Goal: Task Accomplishment & Management: Use online tool/utility

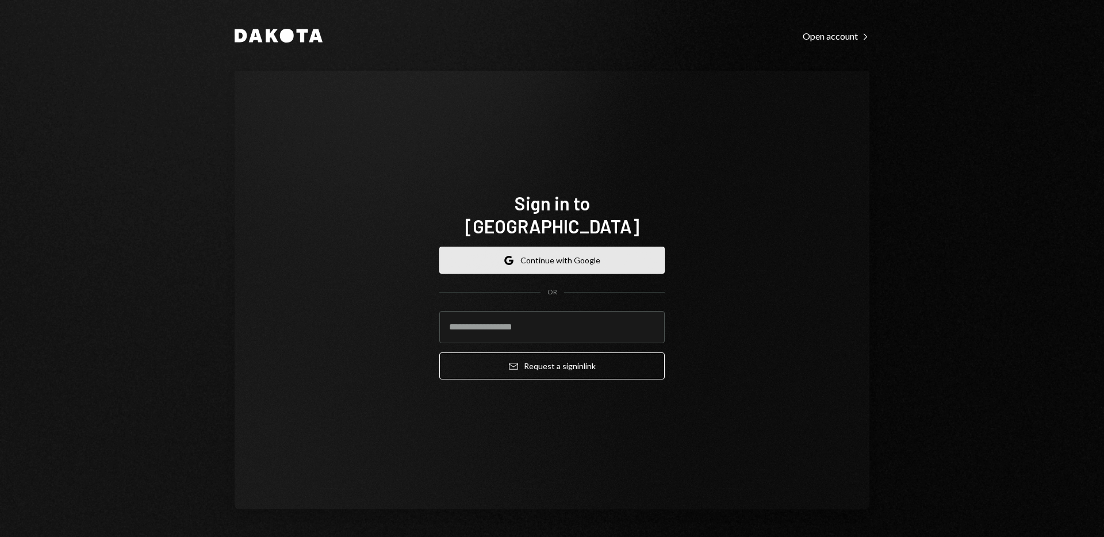
click at [570, 247] on button "Google Continue with Google" at bounding box center [551, 260] width 225 height 27
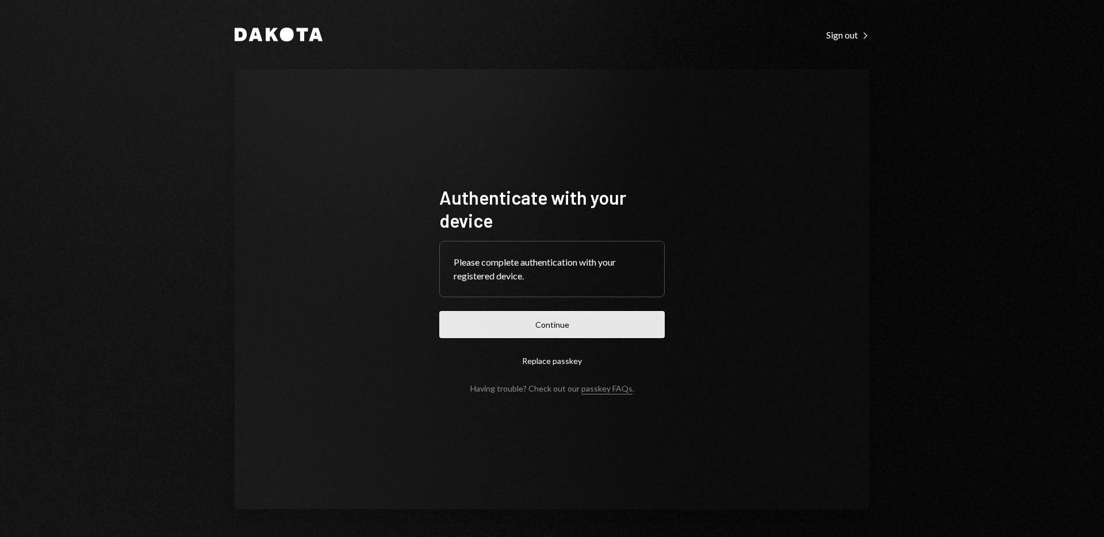
click at [553, 324] on button "Continue" at bounding box center [551, 324] width 225 height 27
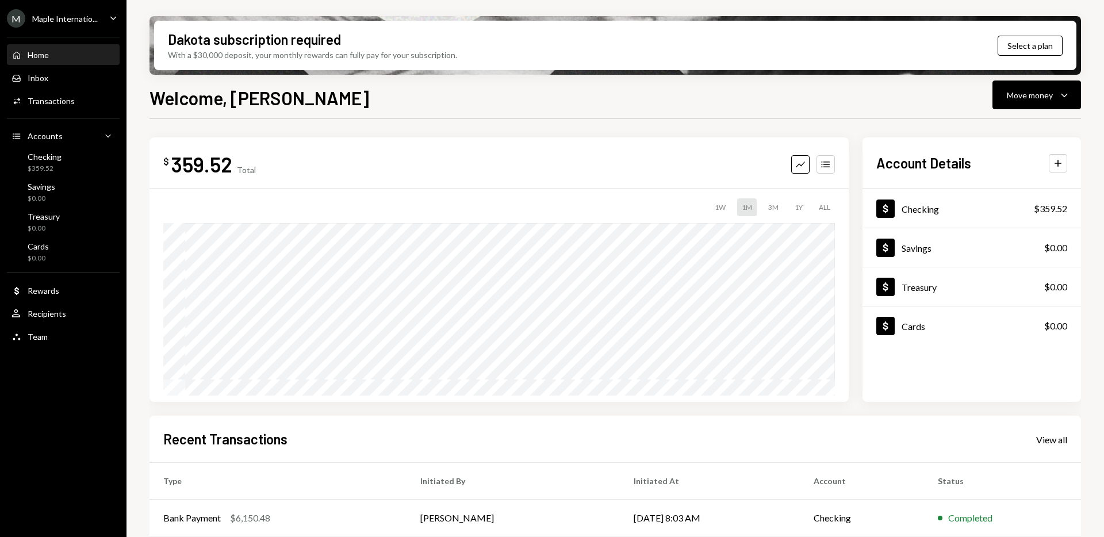
click at [109, 21] on icon "Caret Down" at bounding box center [113, 17] width 13 height 13
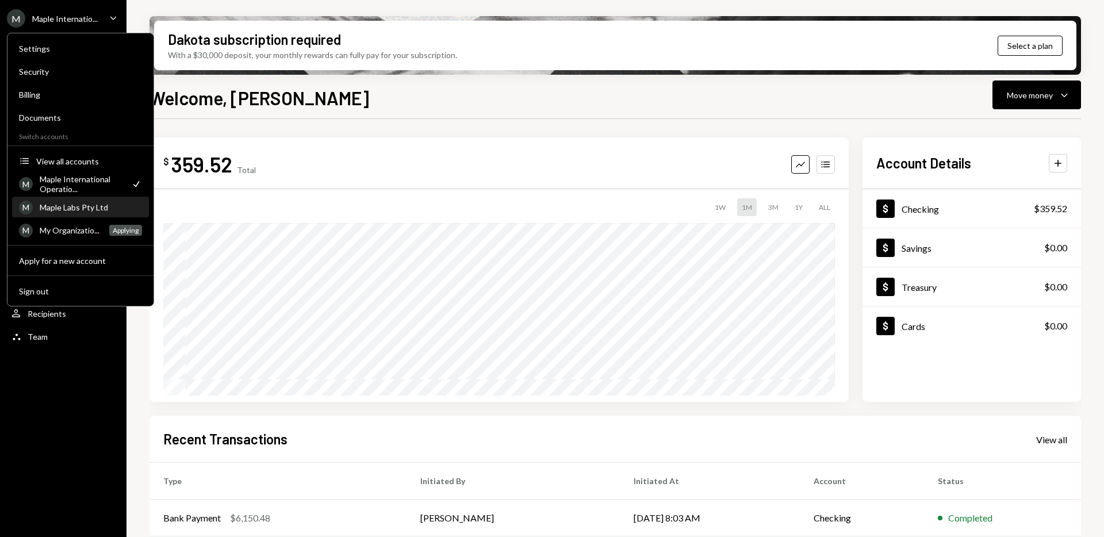
click at [64, 210] on div "Maple Labs Pty Ltd" at bounding box center [91, 207] width 102 height 10
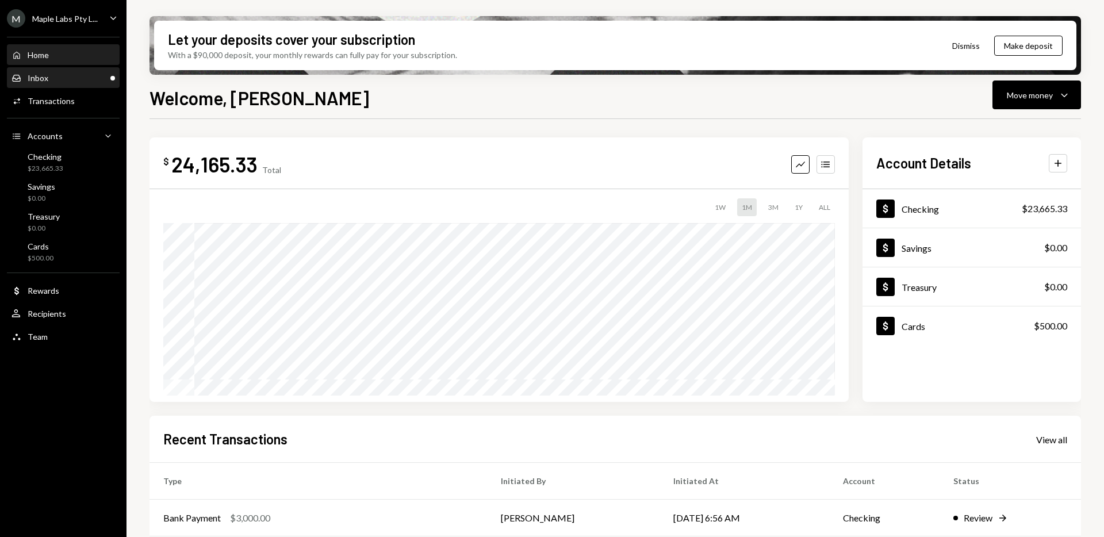
click at [86, 76] on div "Inbox Inbox" at bounding box center [62, 78] width 103 height 10
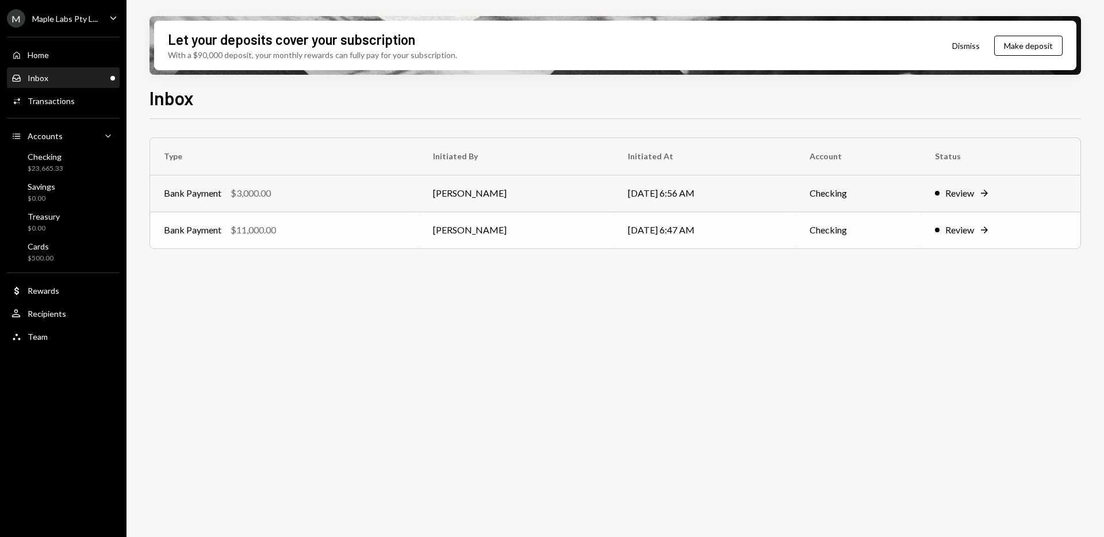
click at [962, 229] on div "Review" at bounding box center [959, 230] width 29 height 14
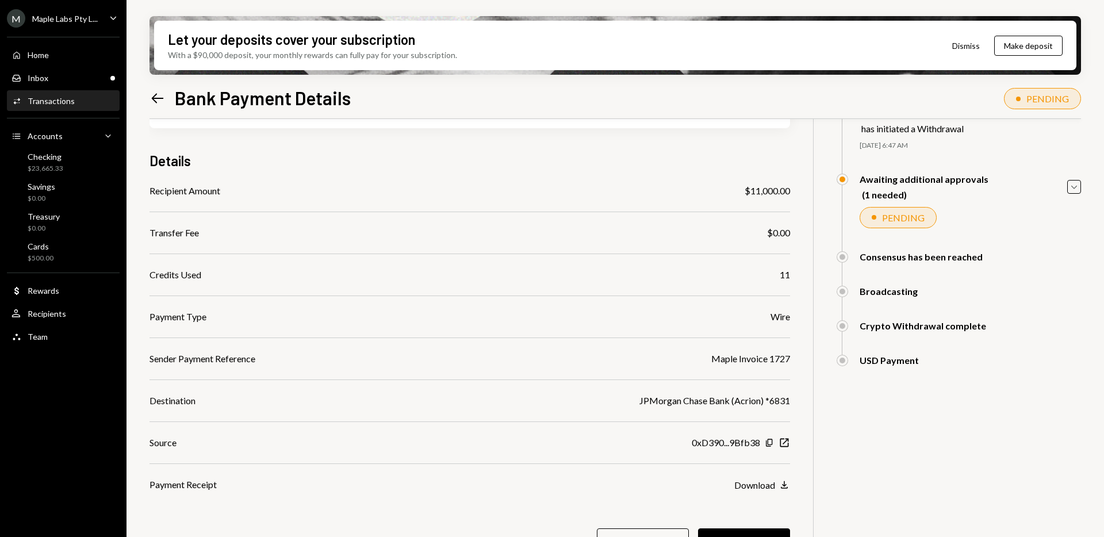
scroll to position [95, 0]
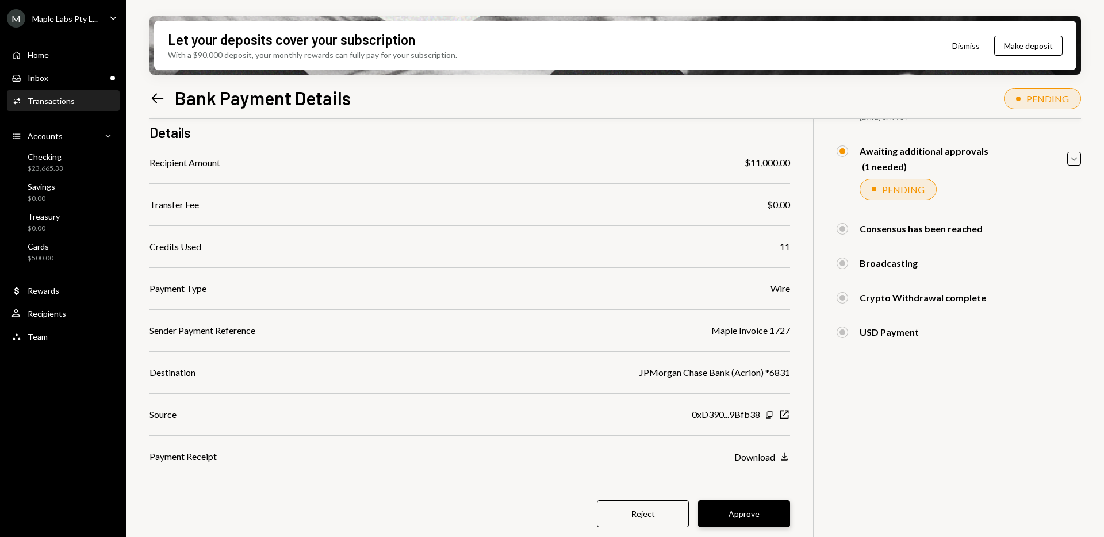
click at [730, 512] on button "Approve" at bounding box center [744, 513] width 92 height 27
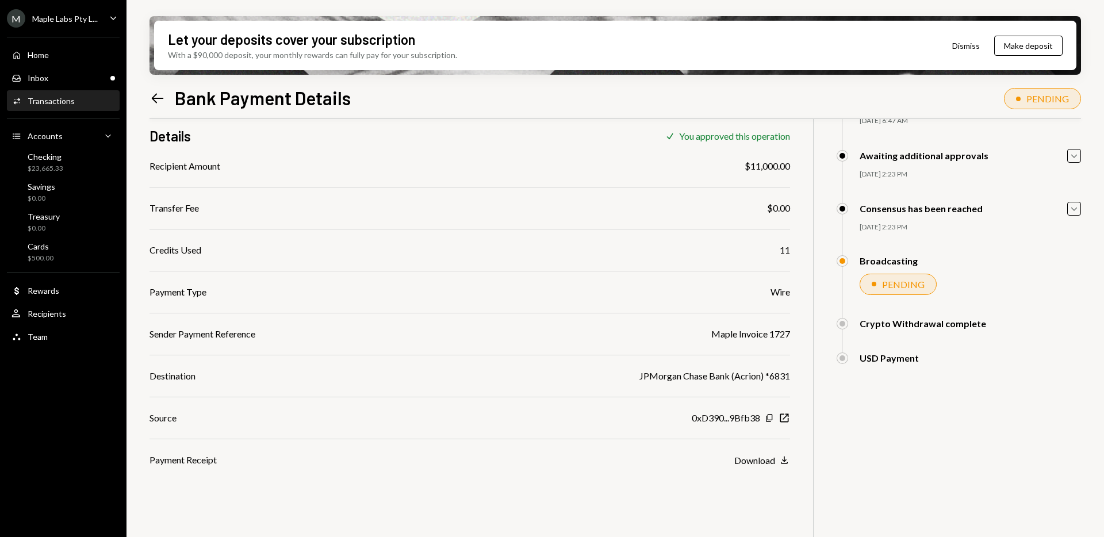
scroll to position [92, 0]
click at [72, 78] on div "Inbox Inbox" at bounding box center [62, 78] width 103 height 10
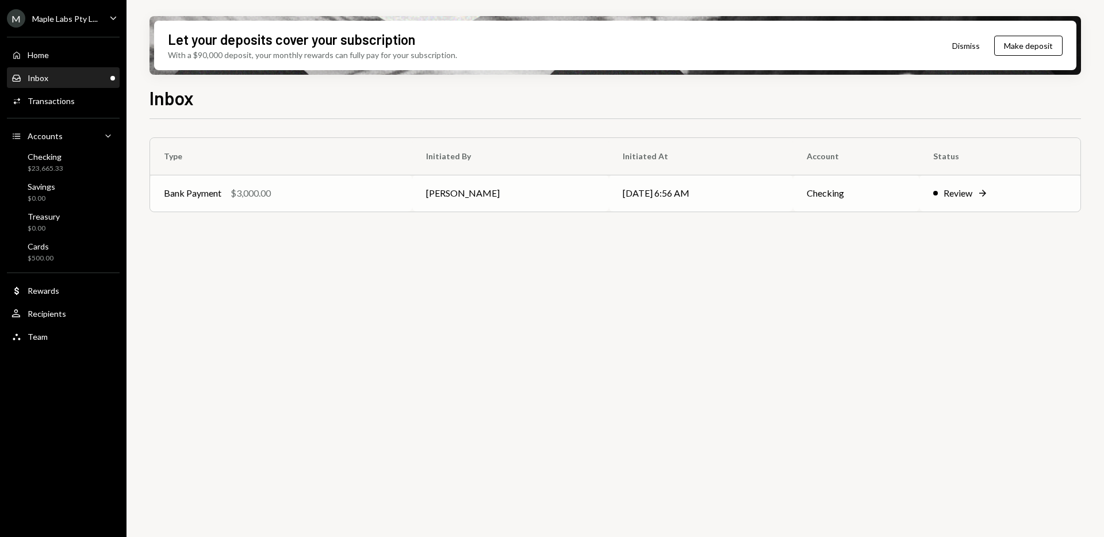
click at [955, 197] on div "Review" at bounding box center [957, 193] width 29 height 14
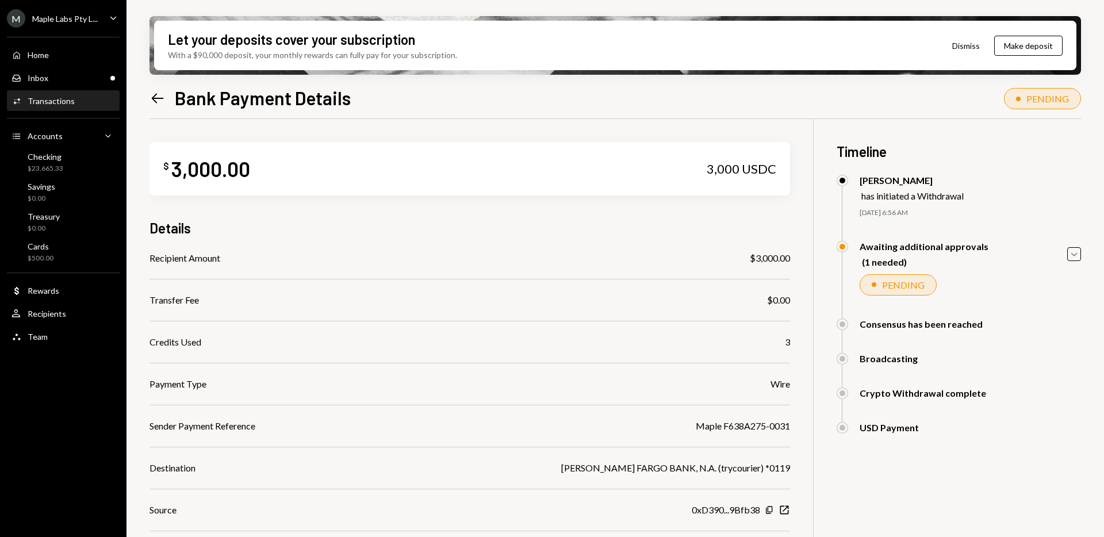
scroll to position [95, 0]
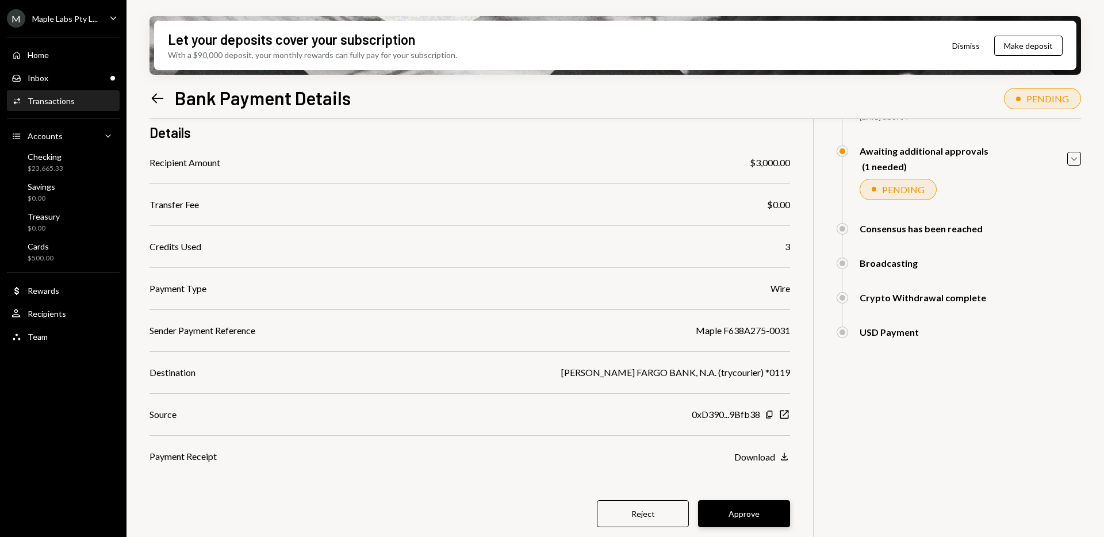
click at [728, 515] on button "Approve" at bounding box center [744, 513] width 92 height 27
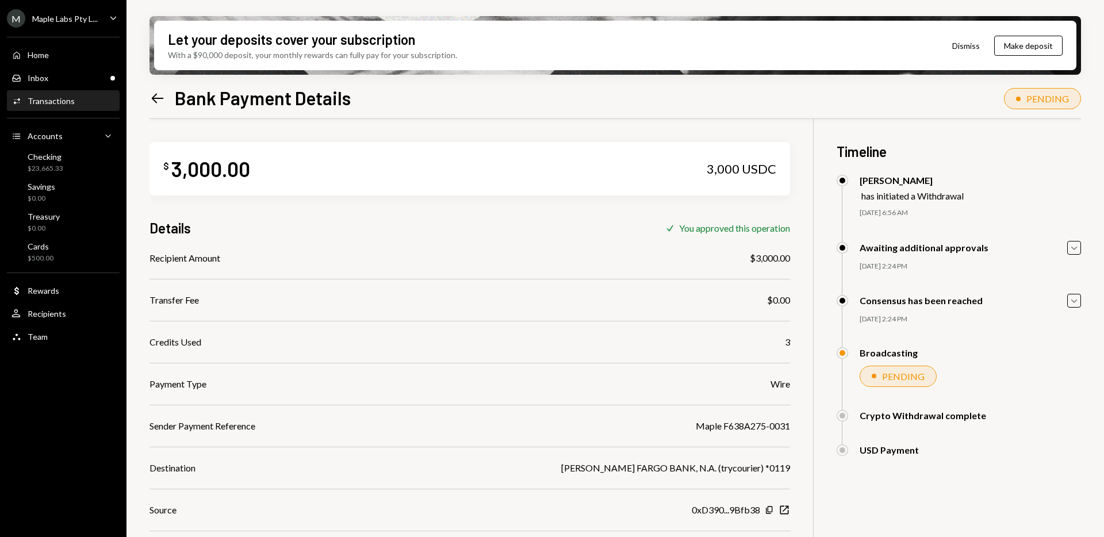
scroll to position [92, 0]
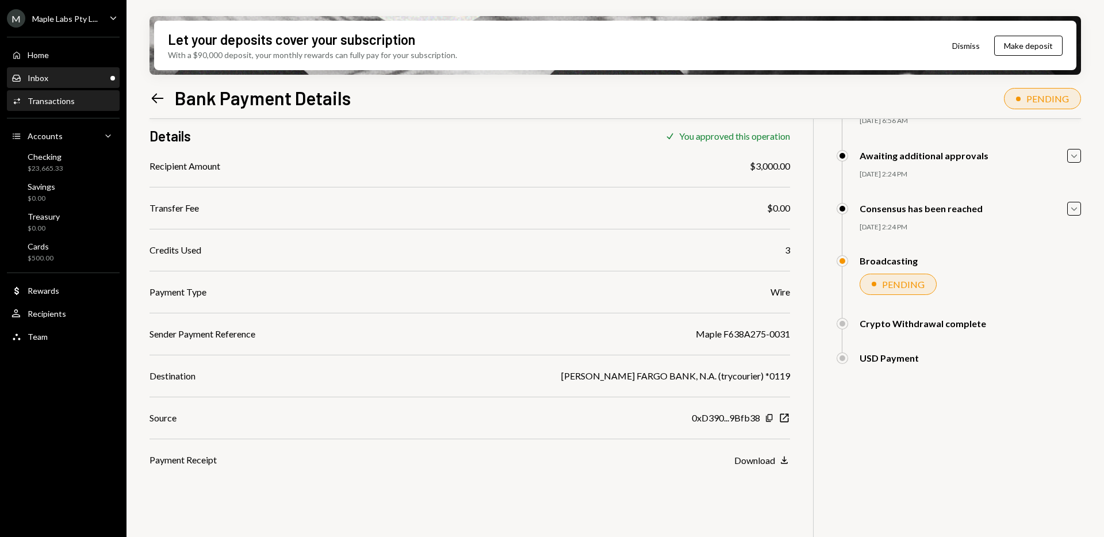
click at [49, 74] on div "Inbox Inbox" at bounding box center [62, 78] width 103 height 10
